Goal: Task Accomplishment & Management: Use online tool/utility

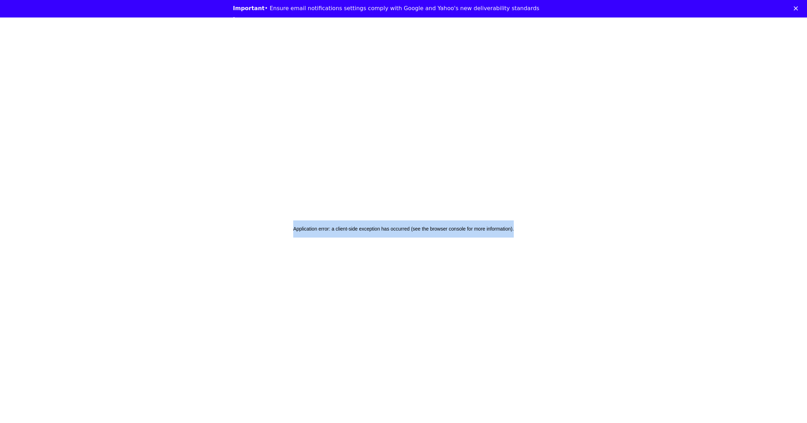
drag, startPoint x: 274, startPoint y: 230, endPoint x: 670, endPoint y: 83, distance: 422.2
click at [556, 237] on div "Application error: a client-side exception has occurred (see the browser consol…" at bounding box center [403, 228] width 807 height 423
